Goal: Information Seeking & Learning: Learn about a topic

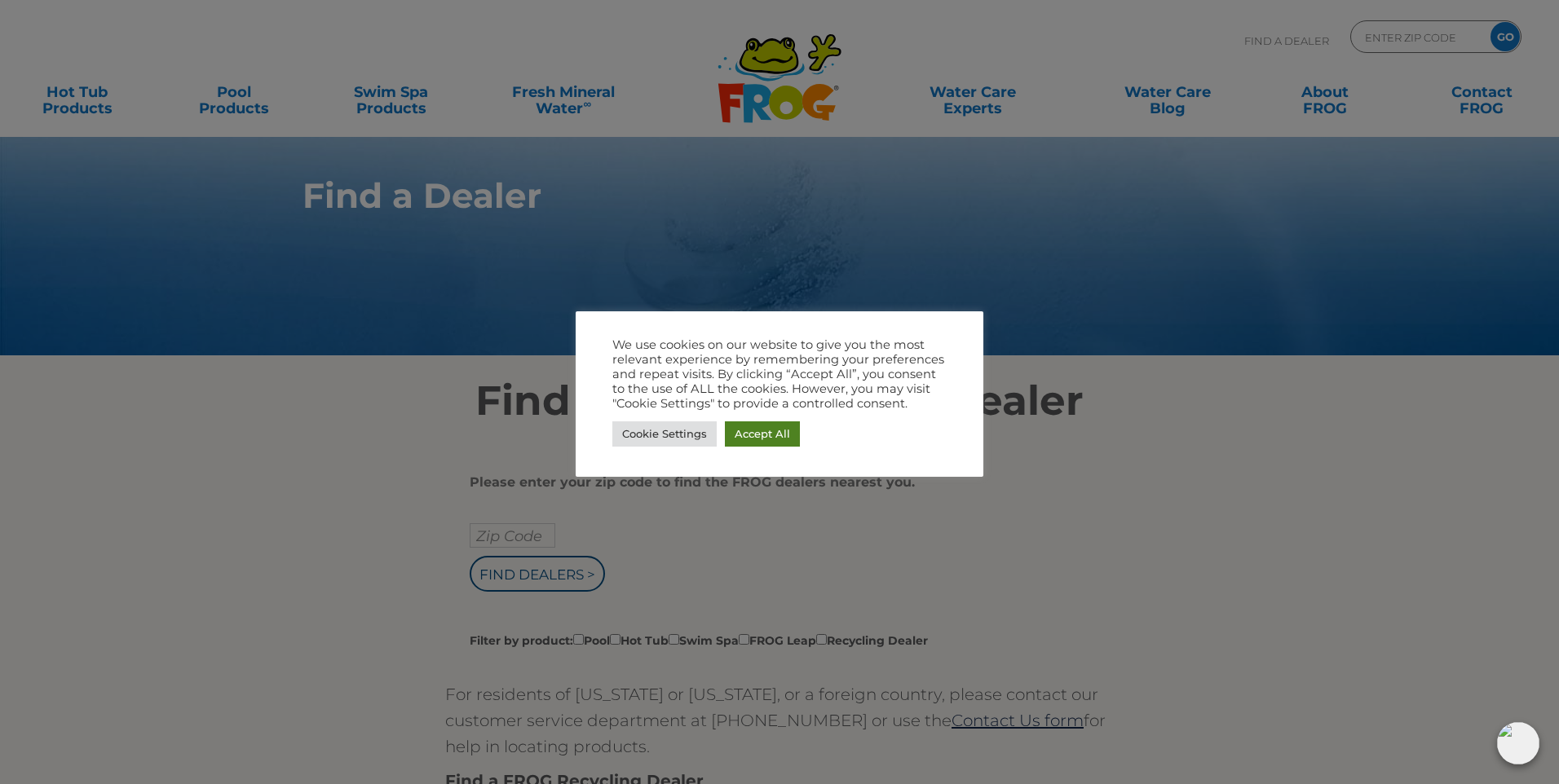
drag, startPoint x: 772, startPoint y: 434, endPoint x: 767, endPoint y: 423, distance: 12.1
click at [769, 432] on link "Accept All" at bounding box center [762, 434] width 75 height 25
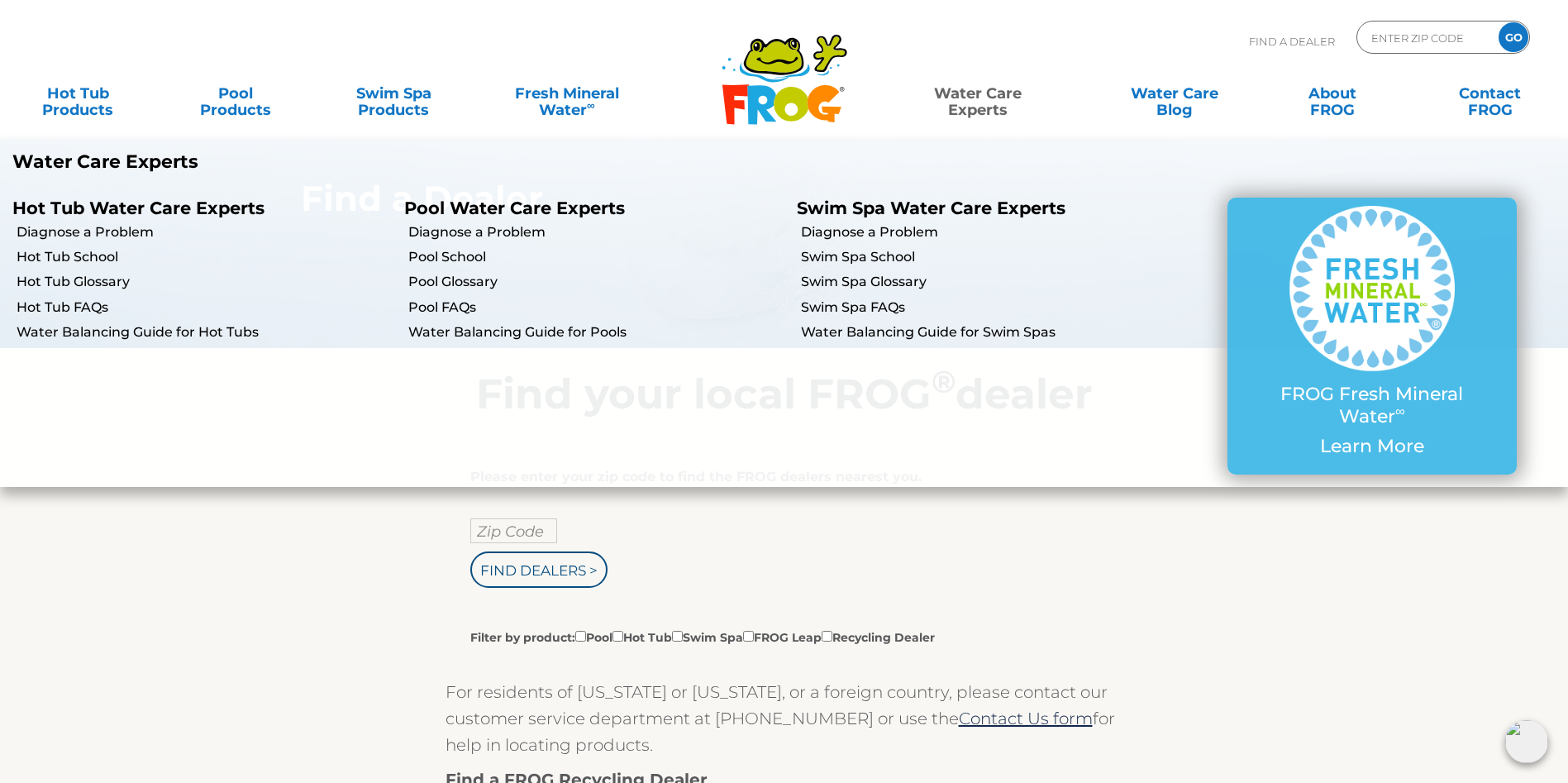
click at [999, 110] on link "Water Care Experts" at bounding box center [978, 93] width 199 height 33
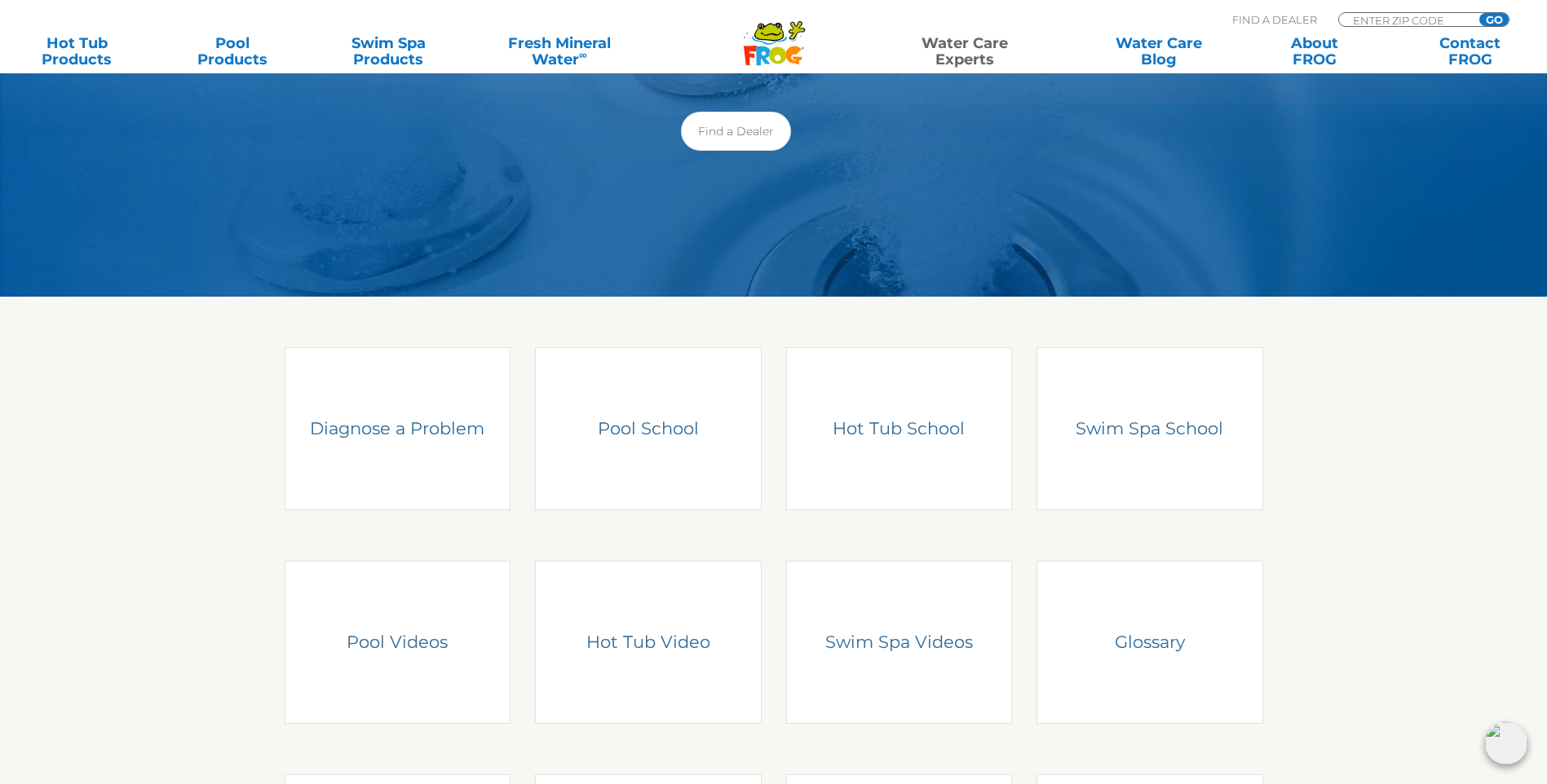
scroll to position [244, 0]
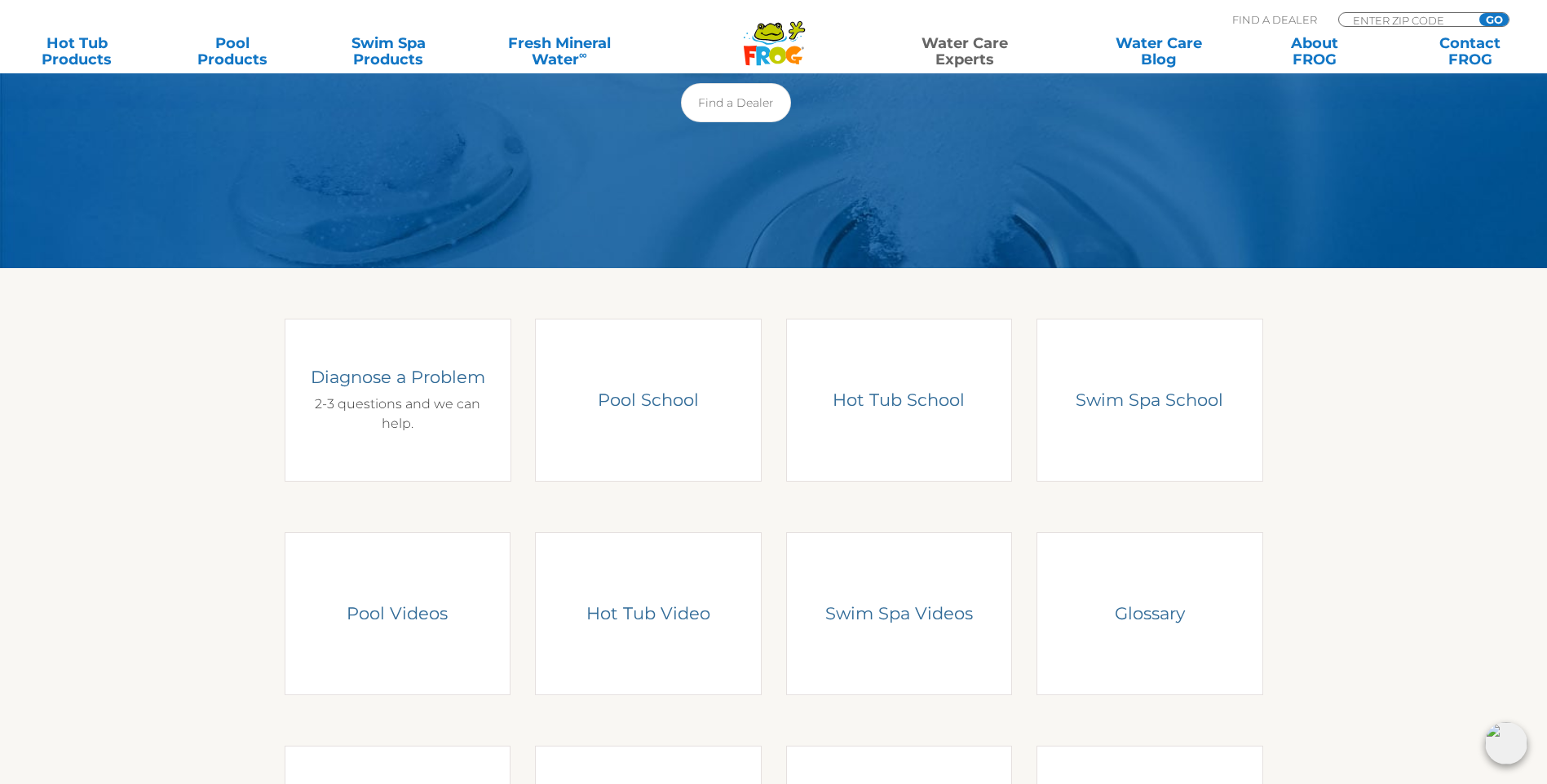
click at [435, 402] on div "Diagnose a Problem 2-3 questions and we can help." at bounding box center [397, 399] width 179 height 68
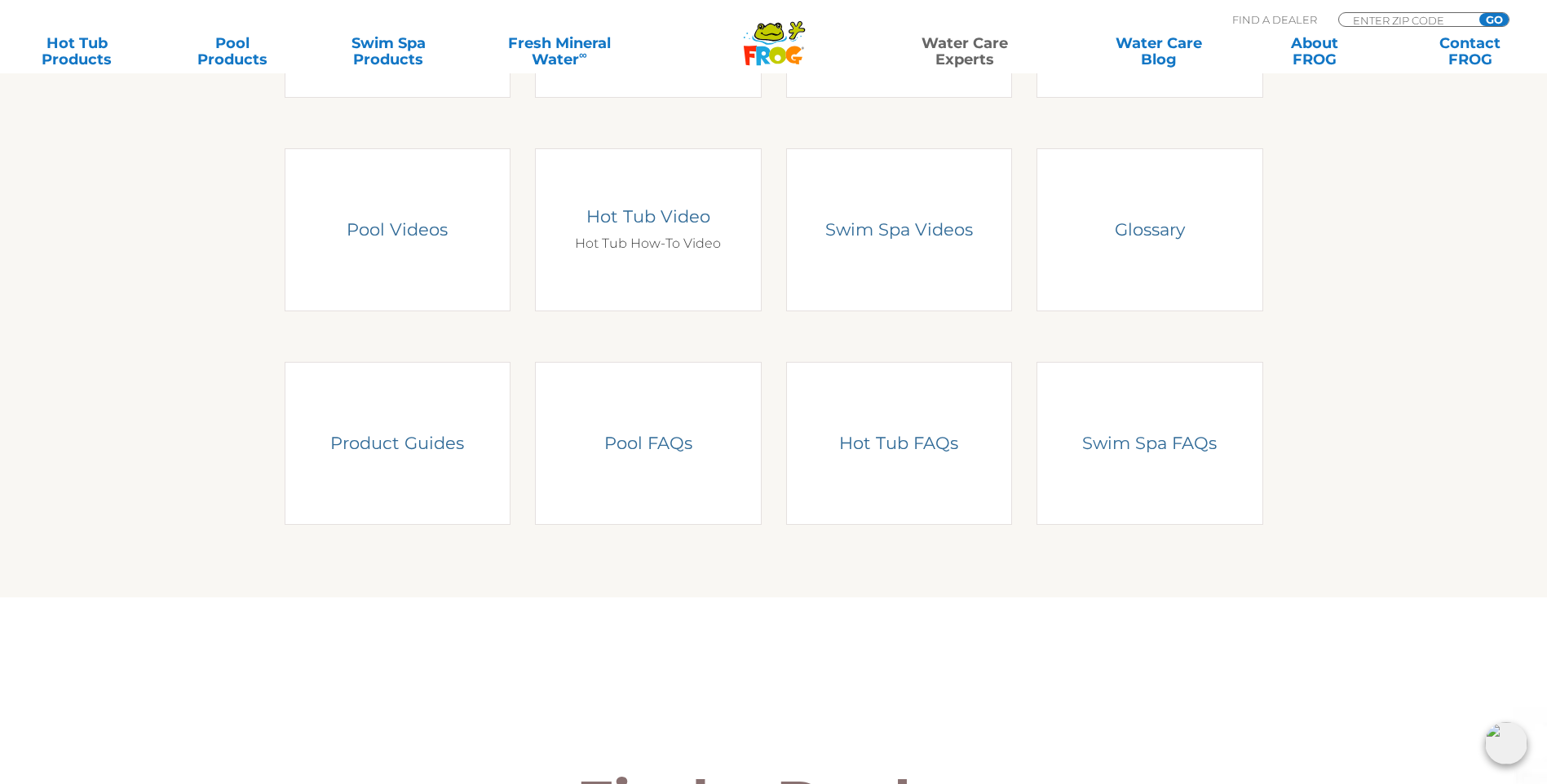
scroll to position [652, 0]
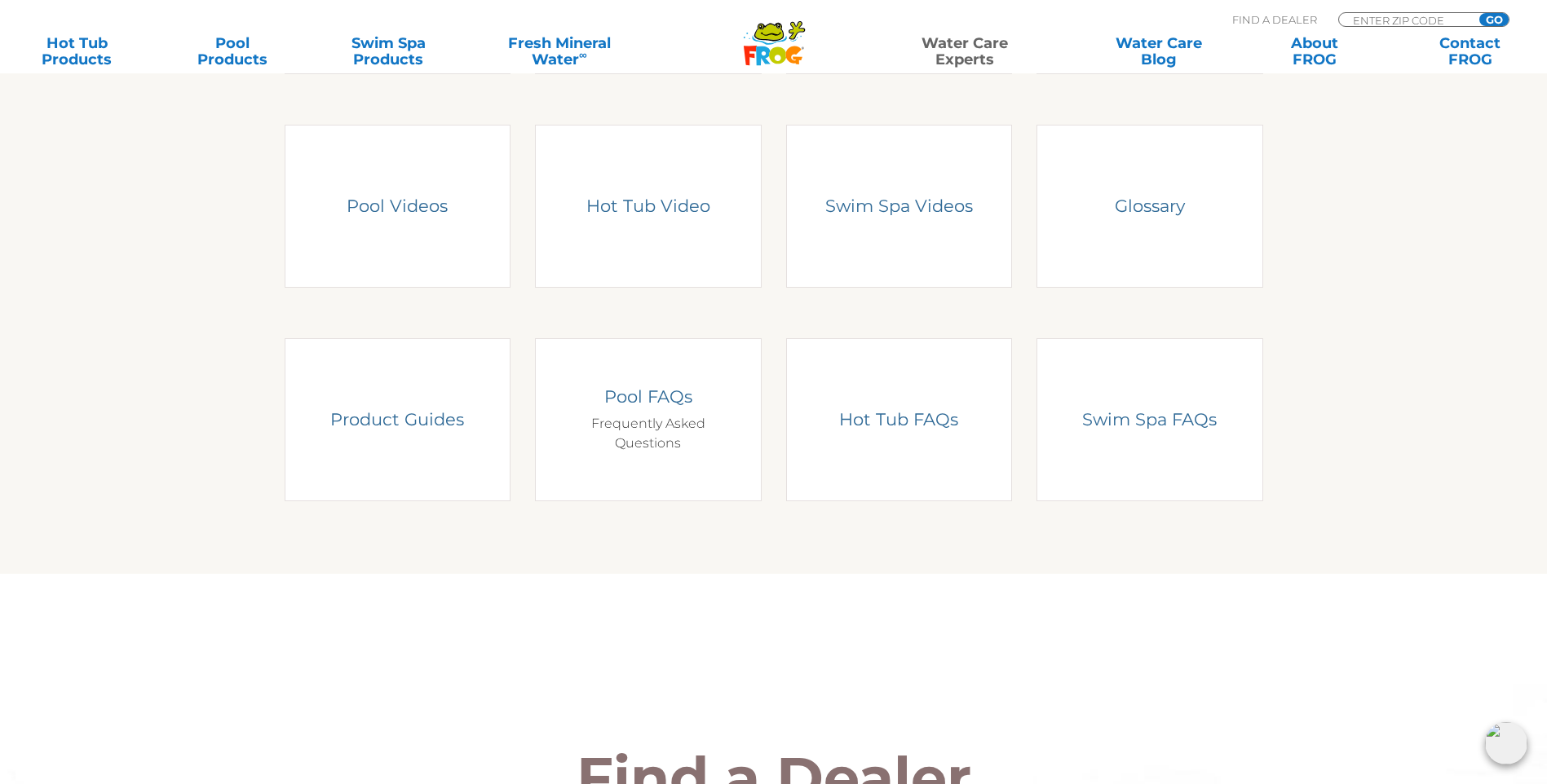
click at [636, 404] on h4 "Pool FAQs" at bounding box center [648, 397] width 179 height 22
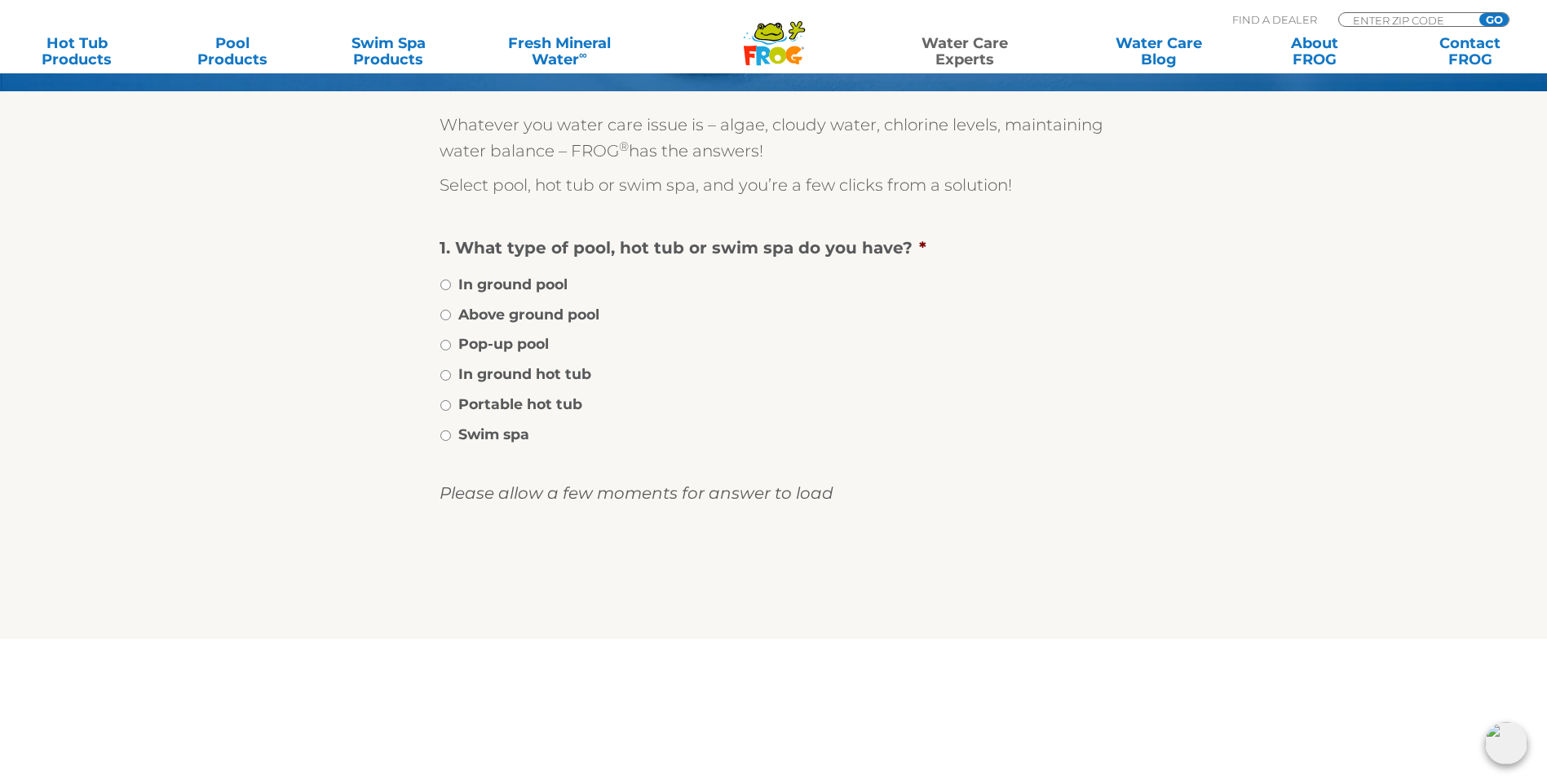
scroll to position [244, 0]
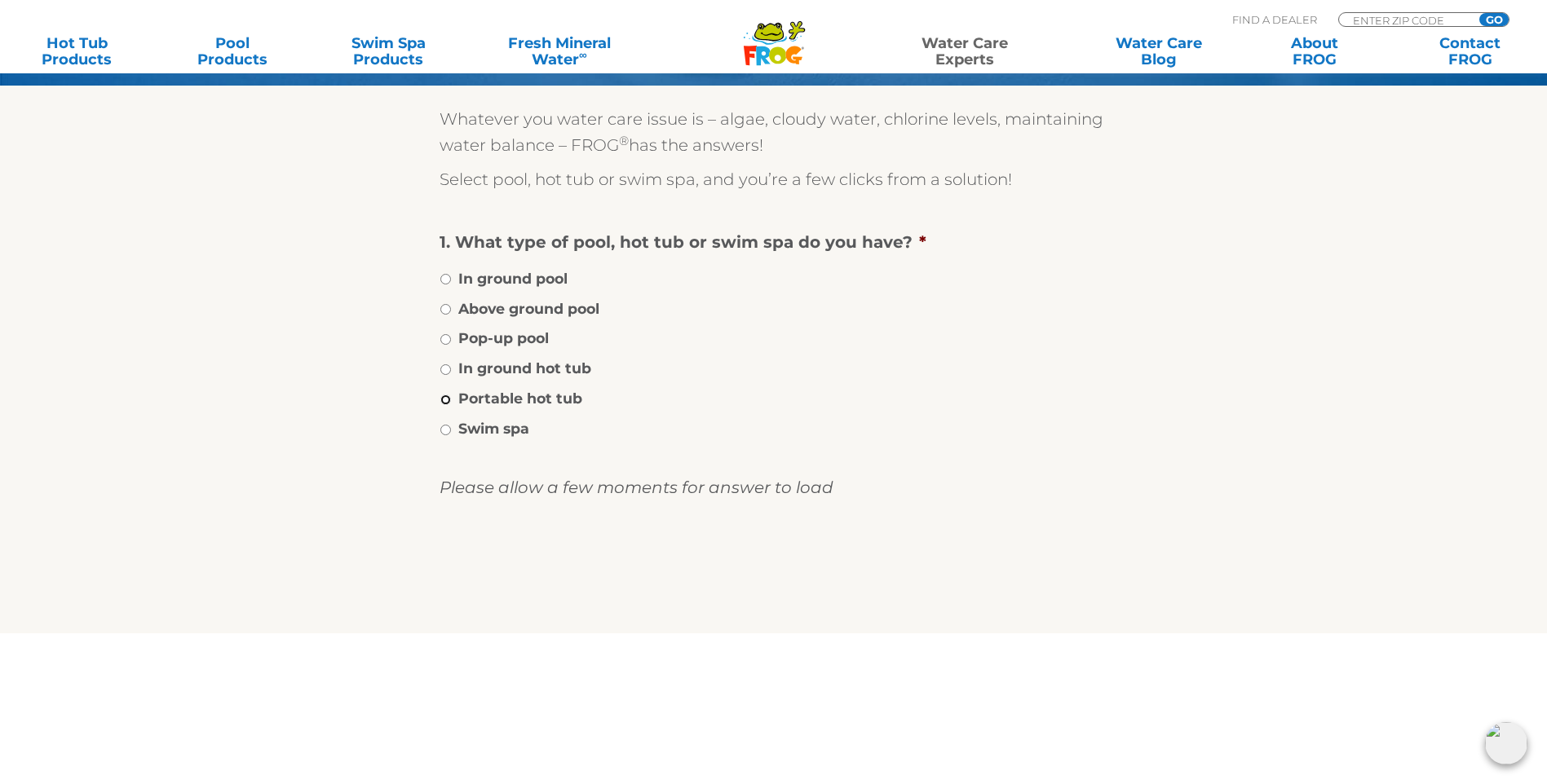
click at [446, 405] on input "Portable hot tub" at bounding box center [445, 399] width 10 height 10
radio input "true"
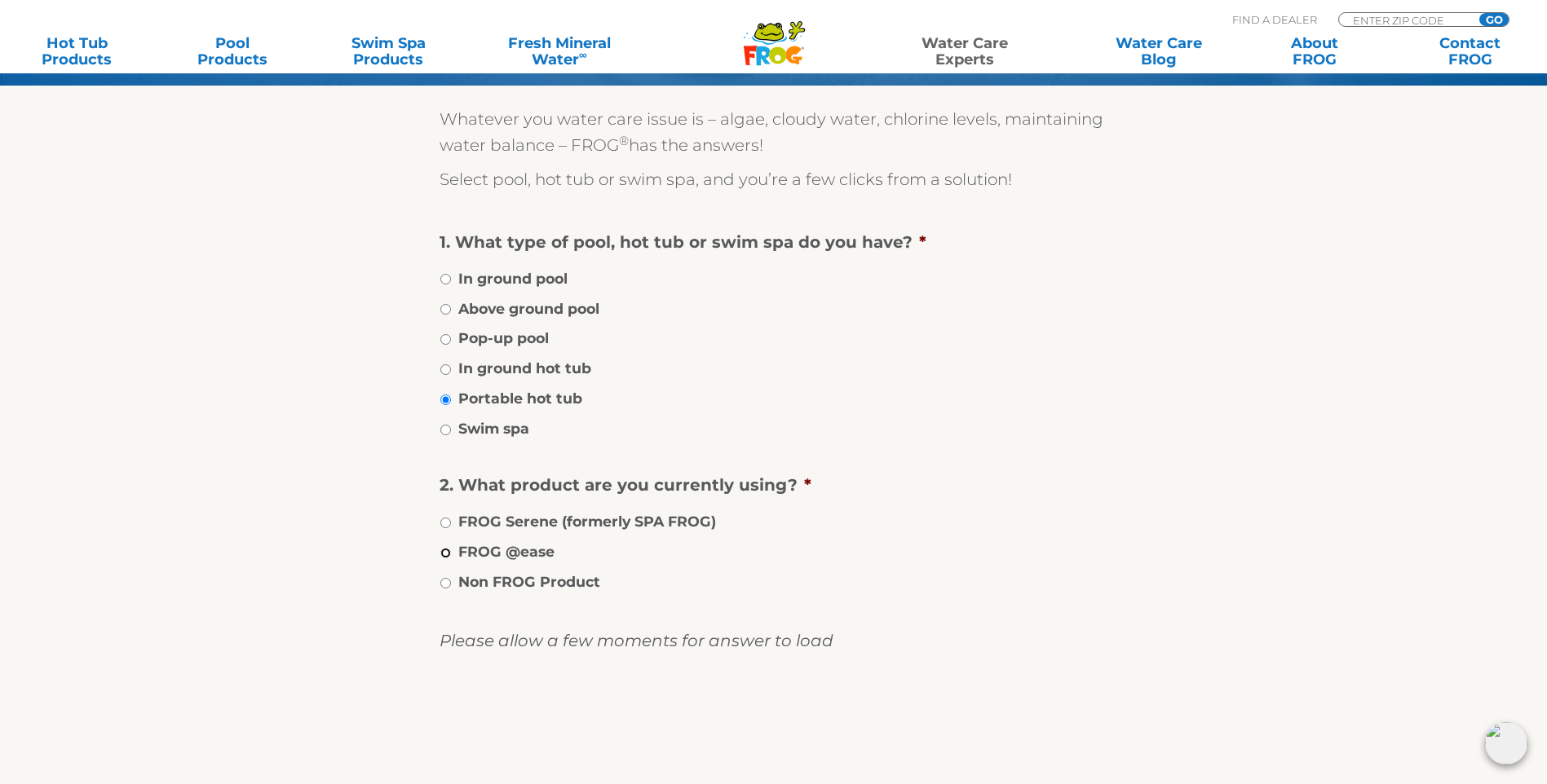
click at [448, 559] on input "FROG @ease" at bounding box center [445, 553] width 10 height 10
radio input "true"
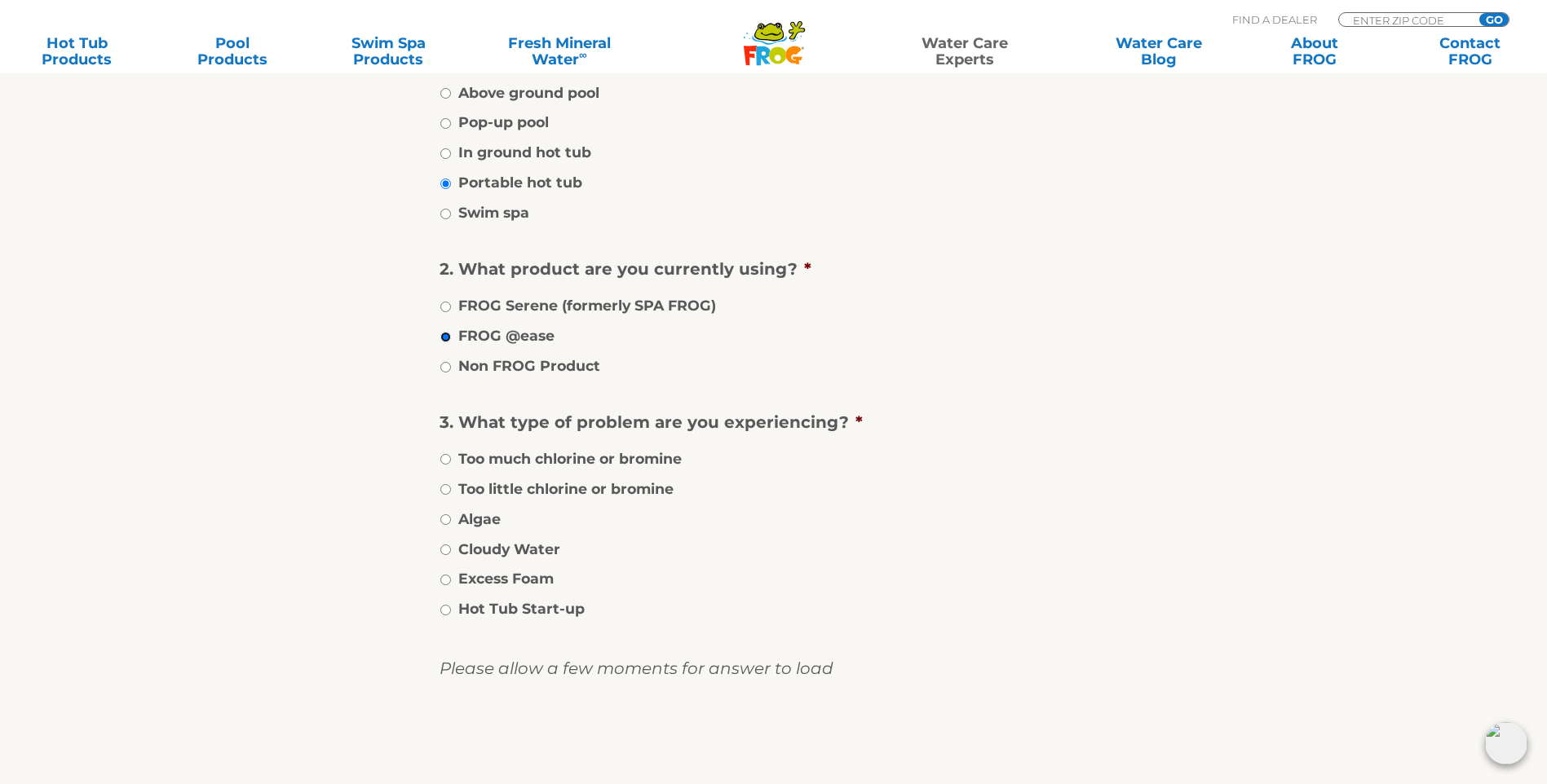
scroll to position [489, 0]
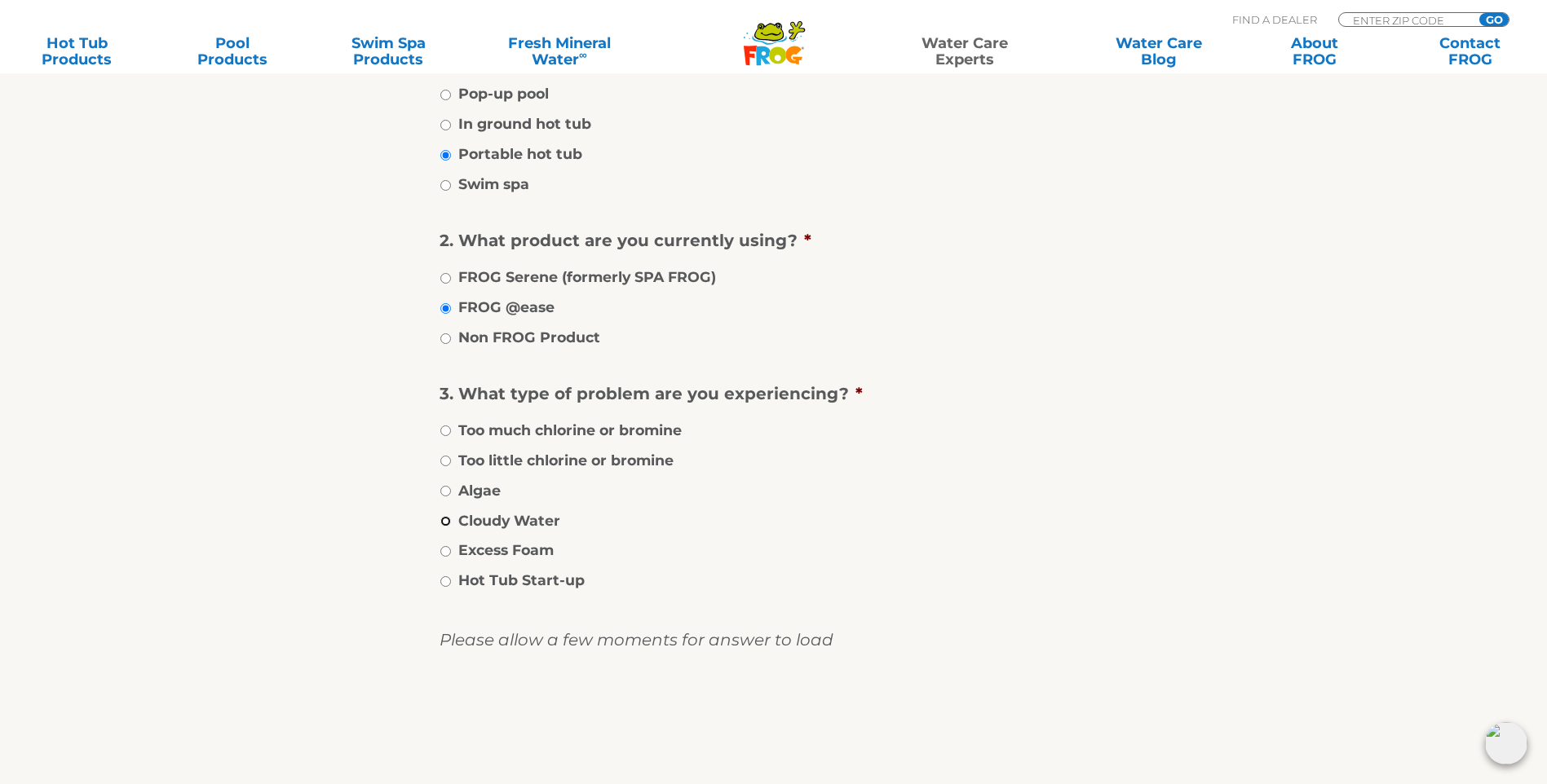
click at [448, 527] on input "Cloudy Water" at bounding box center [445, 521] width 10 height 10
radio input "true"
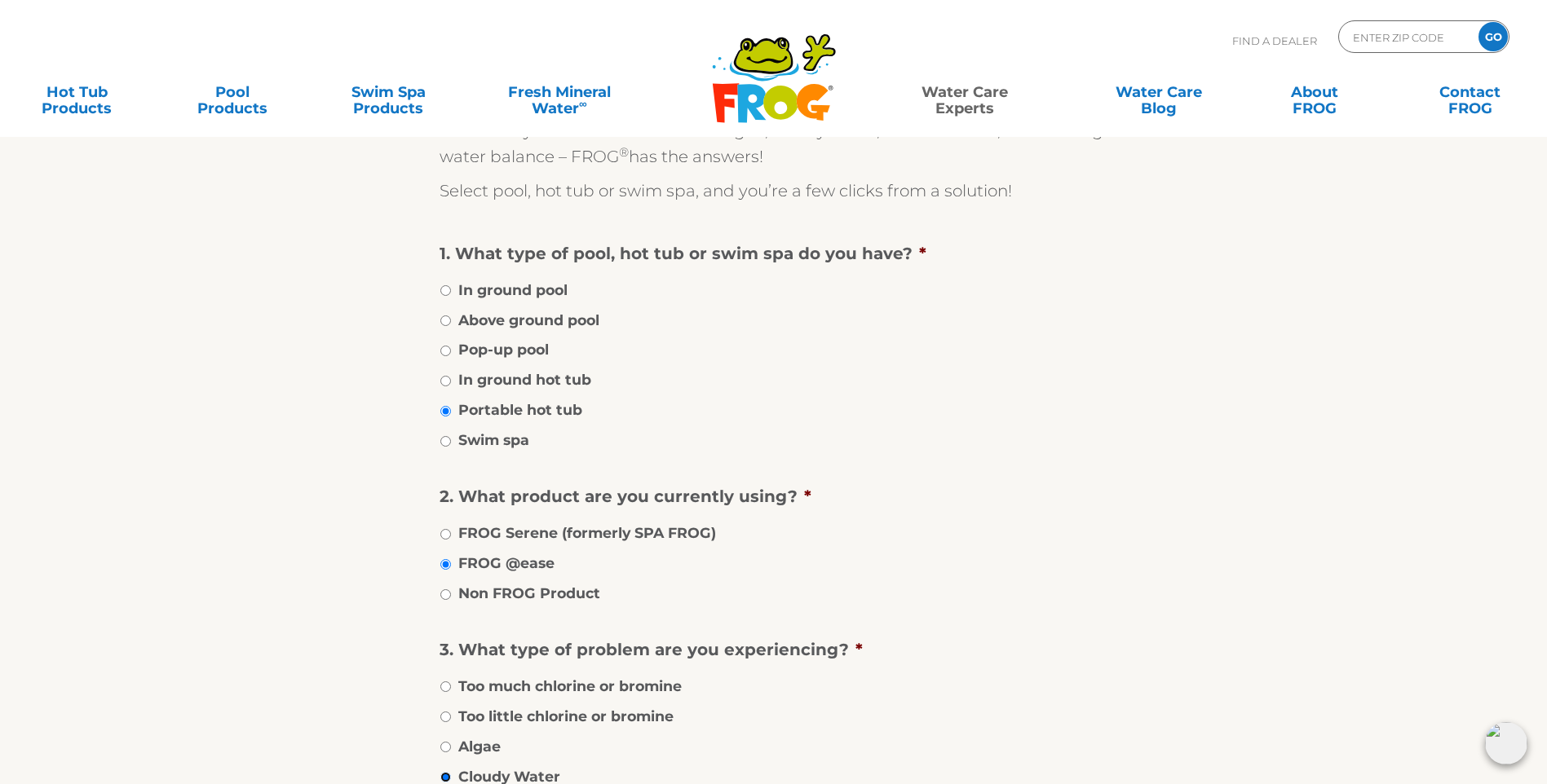
scroll to position [0, 0]
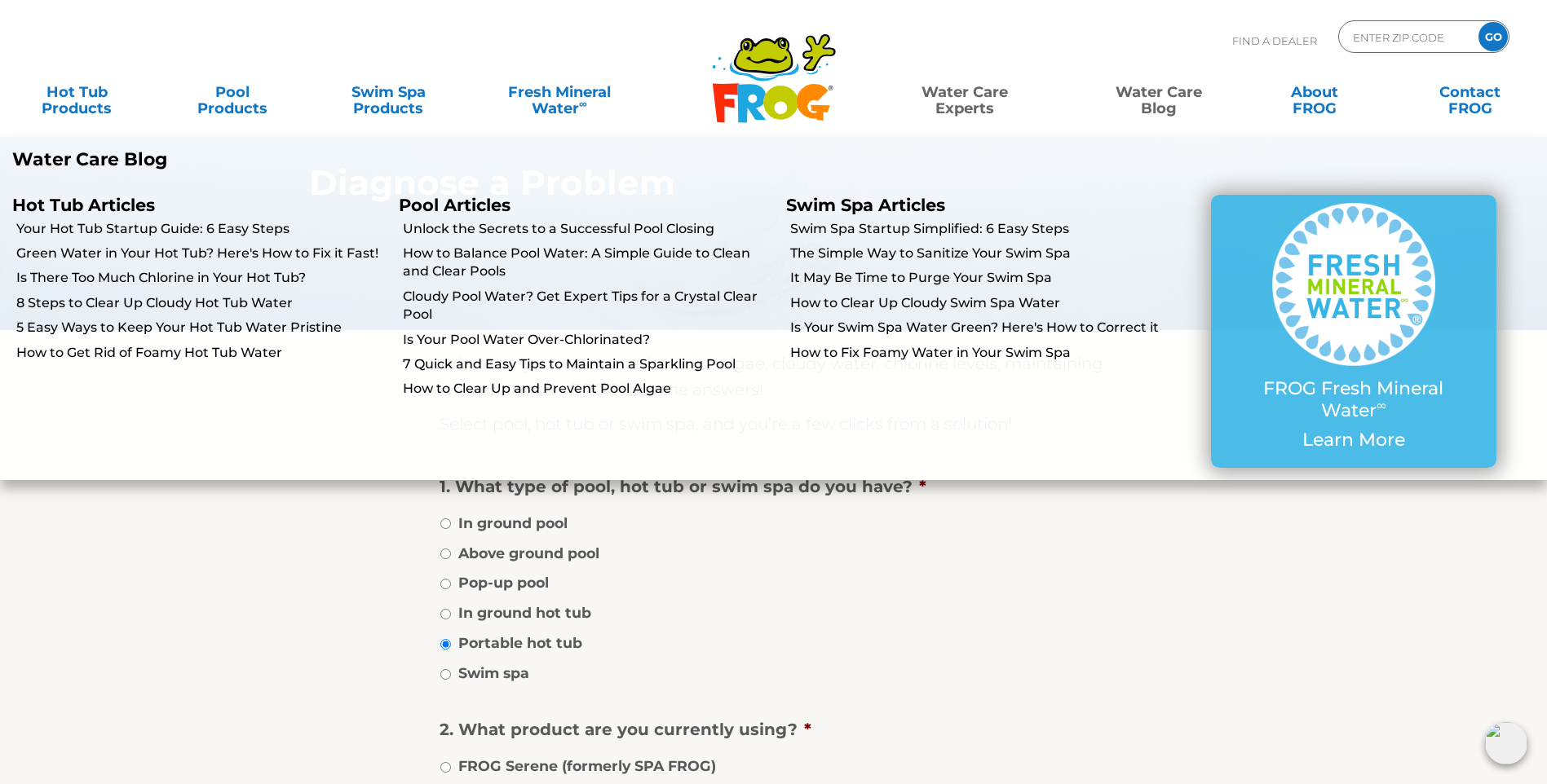
click at [1166, 108] on link "Water Care Blog" at bounding box center [1158, 92] width 121 height 33
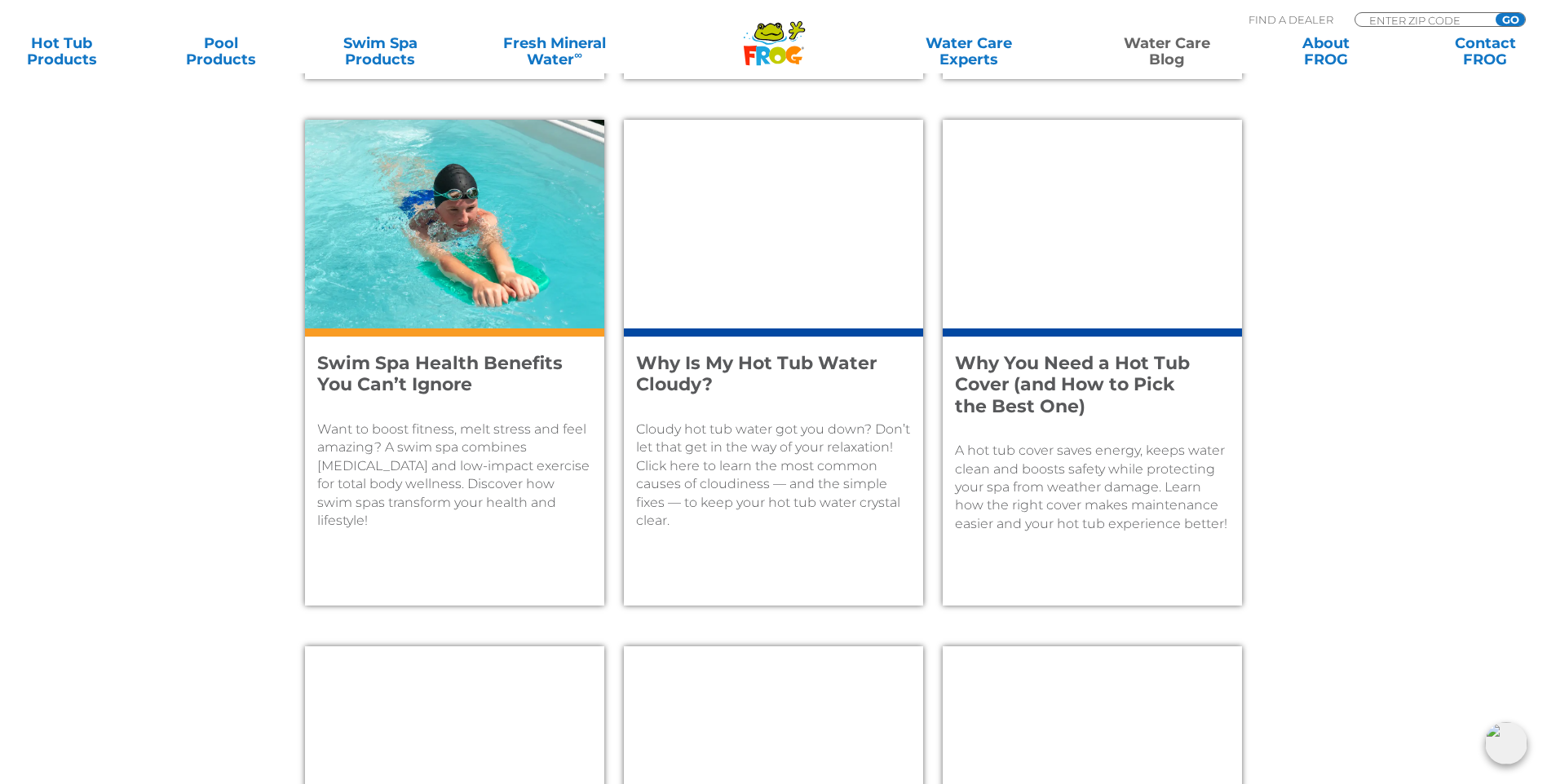
scroll to position [1223, 0]
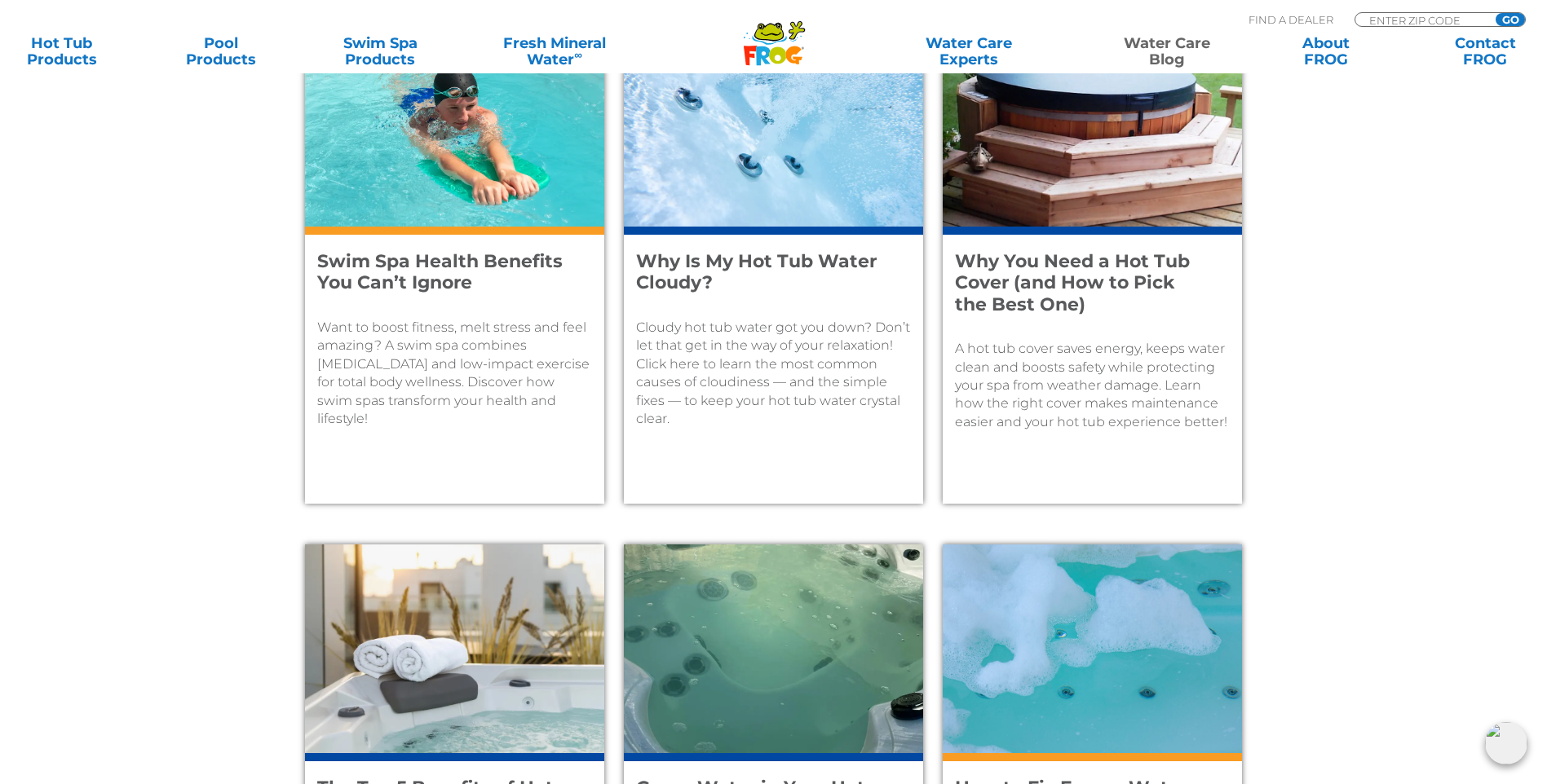
click at [717, 405] on p "Cloudy hot tub water got you down? Don’t let that get in the way of your relaxa…" at bounding box center [773, 373] width 275 height 109
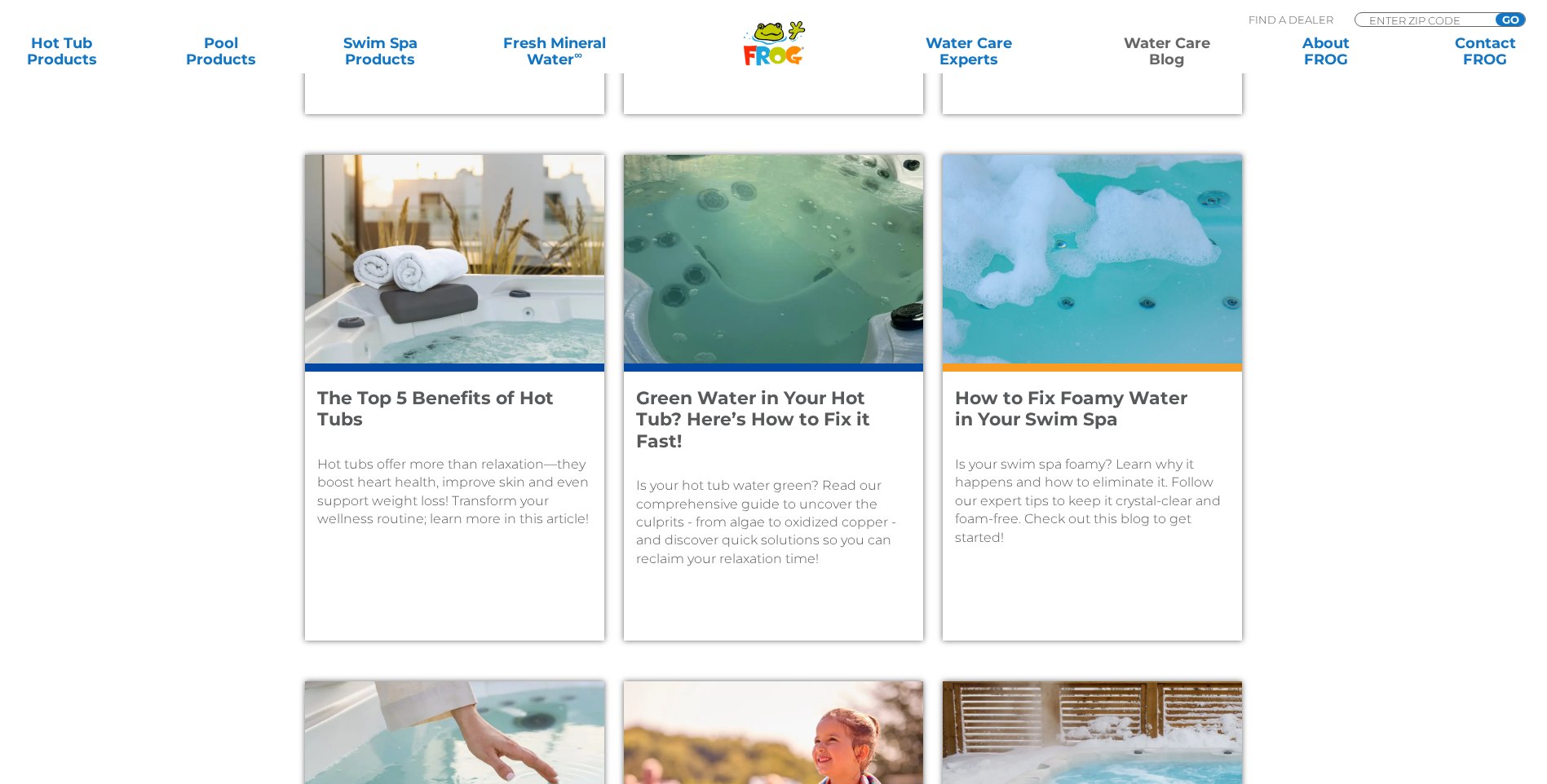
scroll to position [1794, 0]
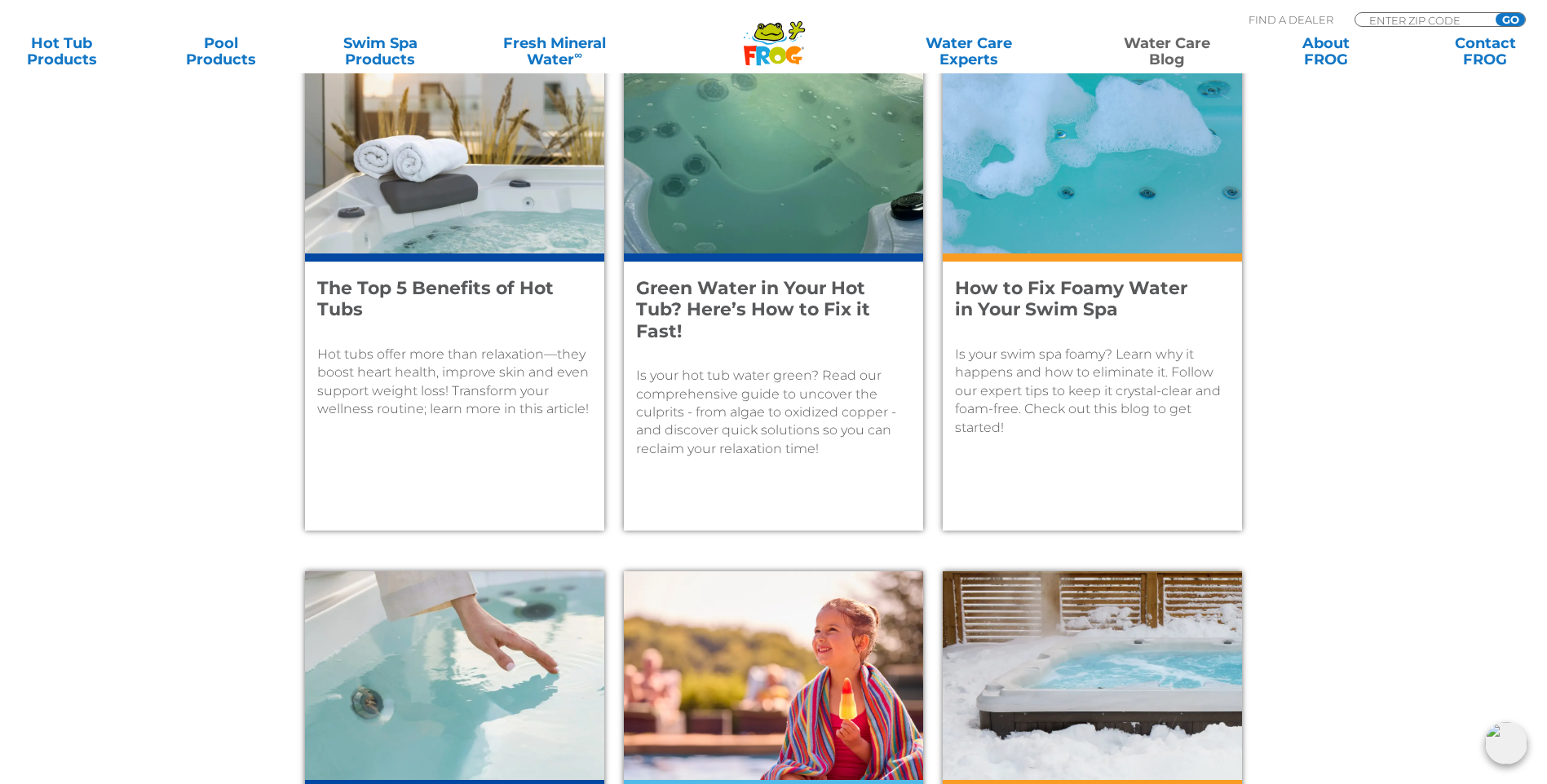
click at [754, 306] on h4 "Green Water in Your Hot Tub? Here’s How to Fix it Fast!" at bounding box center [763, 310] width 253 height 65
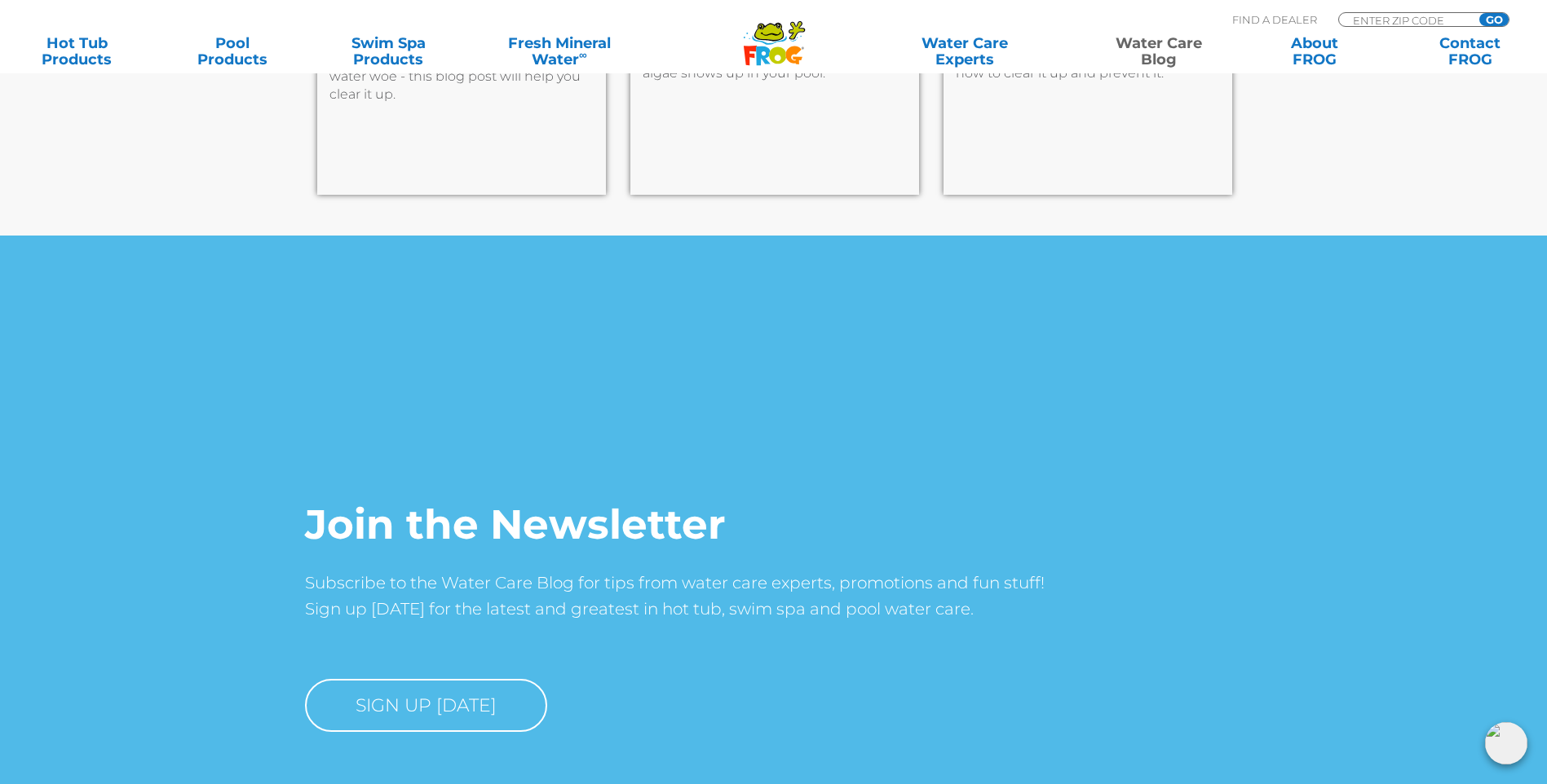
scroll to position [9291, 0]
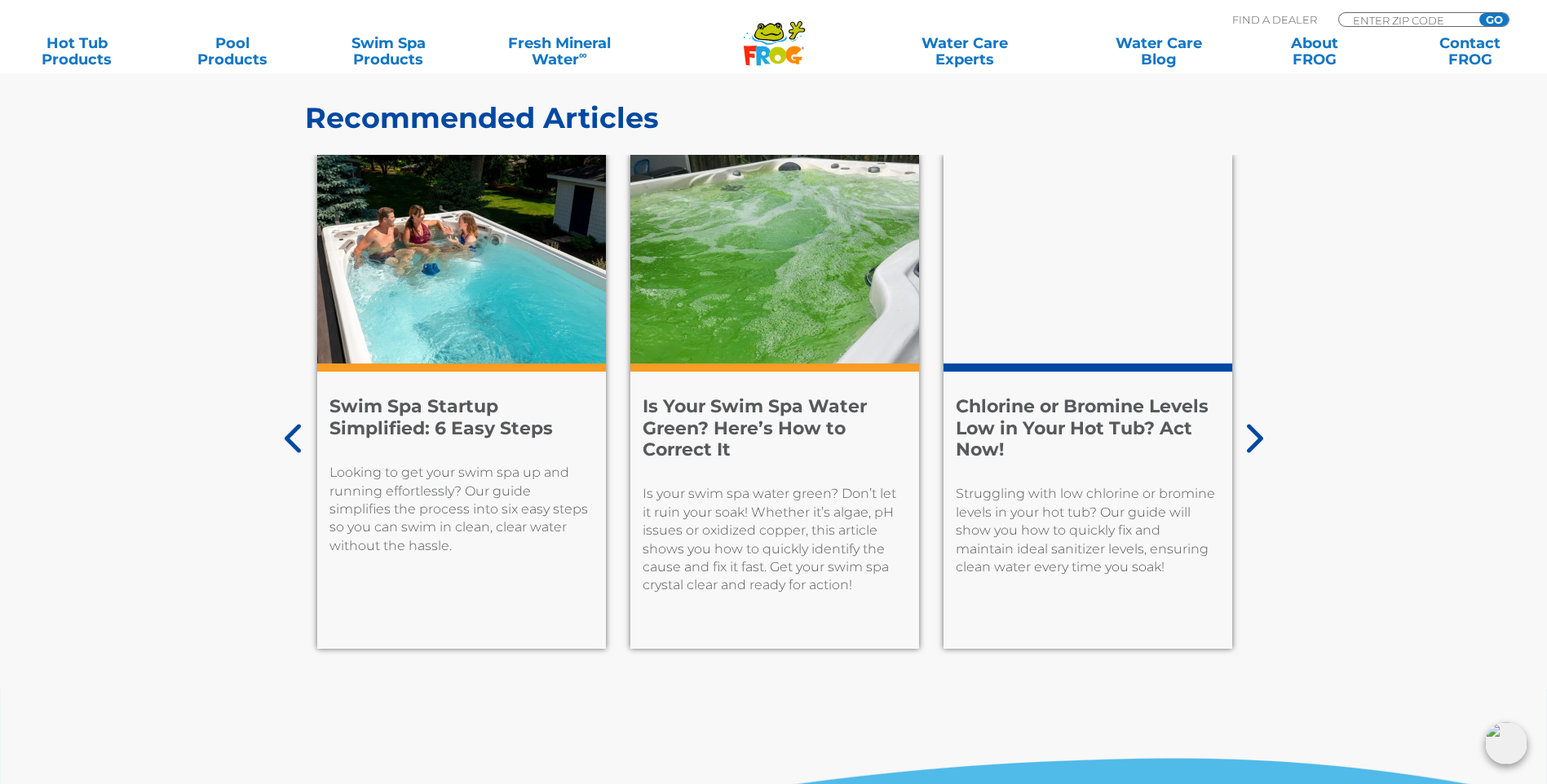
scroll to position [7824, 0]
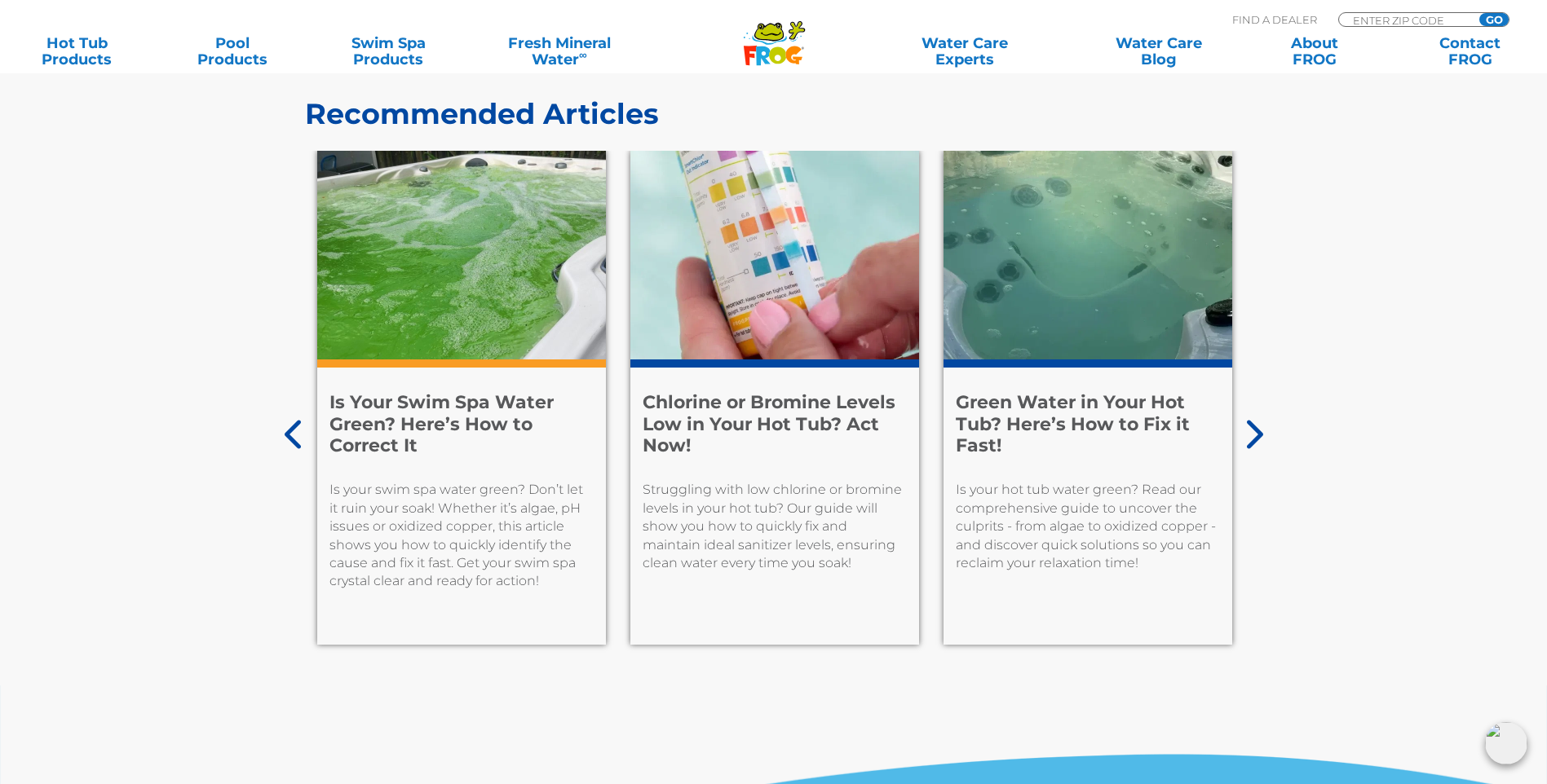
click at [504, 392] on h4 "Is Your Swim Spa Water Green? Here’s How to Correct It" at bounding box center [461, 424] width 264 height 65
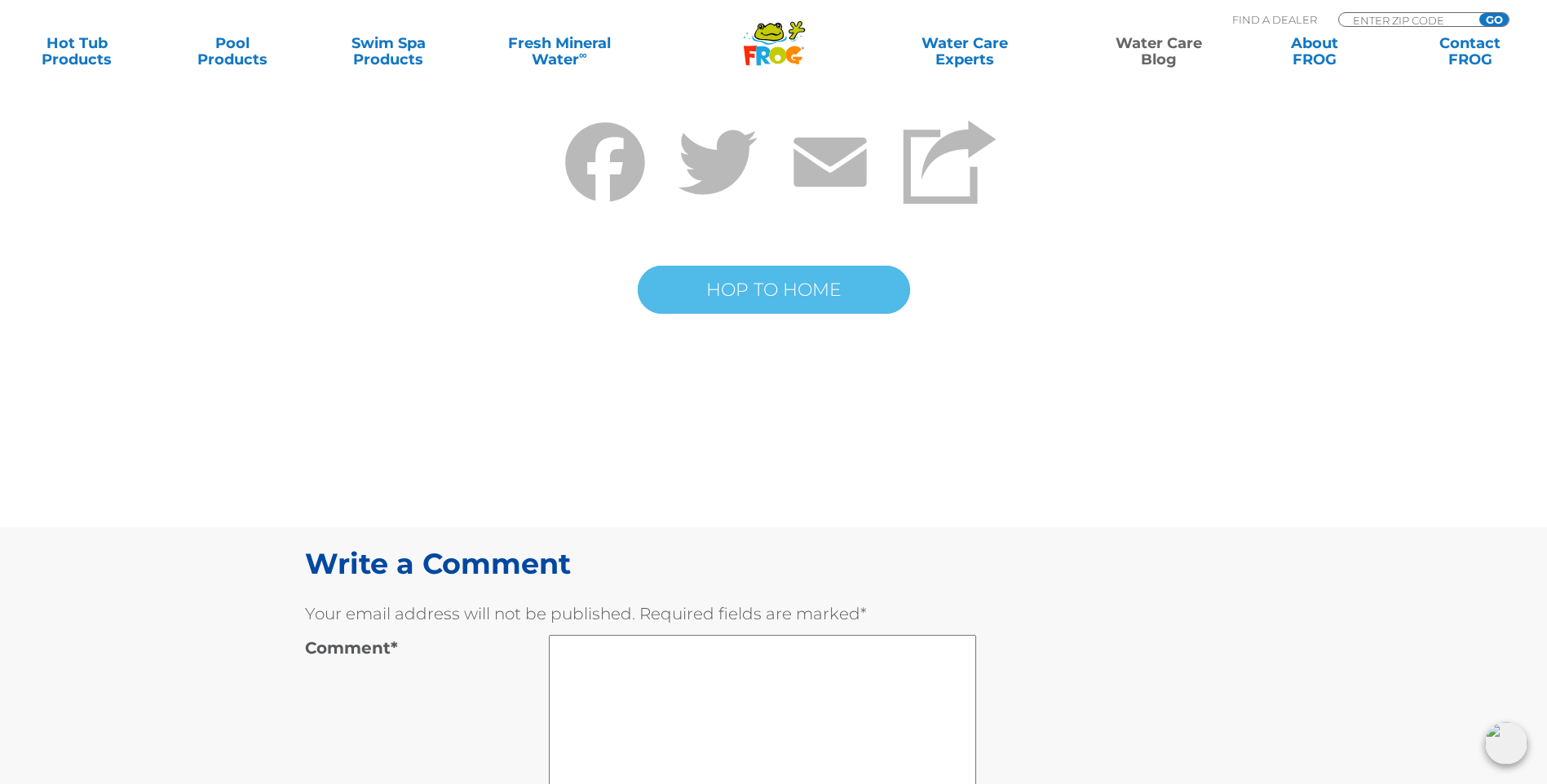
scroll to position [9617, 0]
